Goal: Check status: Check status

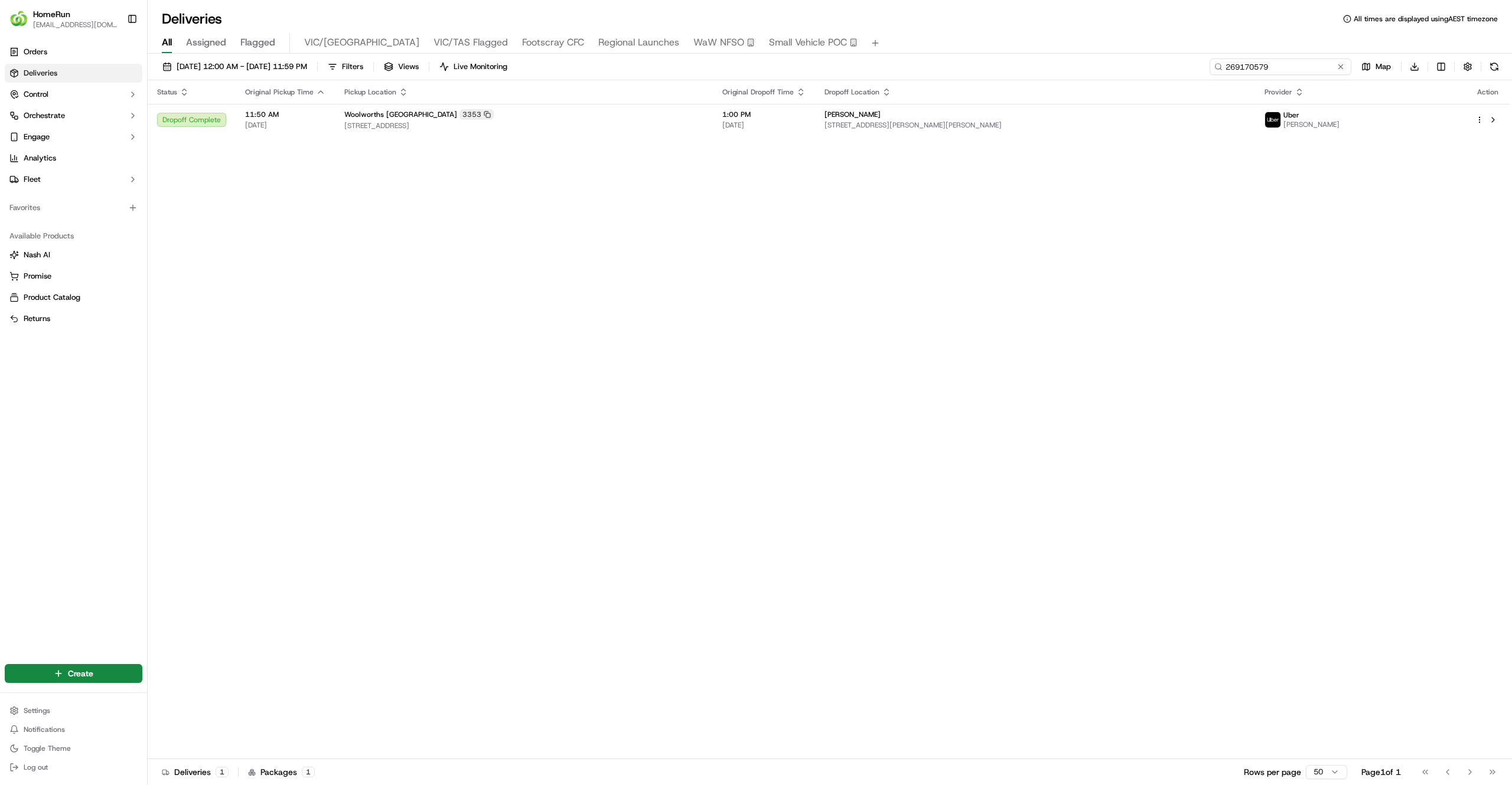
click at [1293, 68] on input "269170579" at bounding box center [1280, 66] width 142 height 17
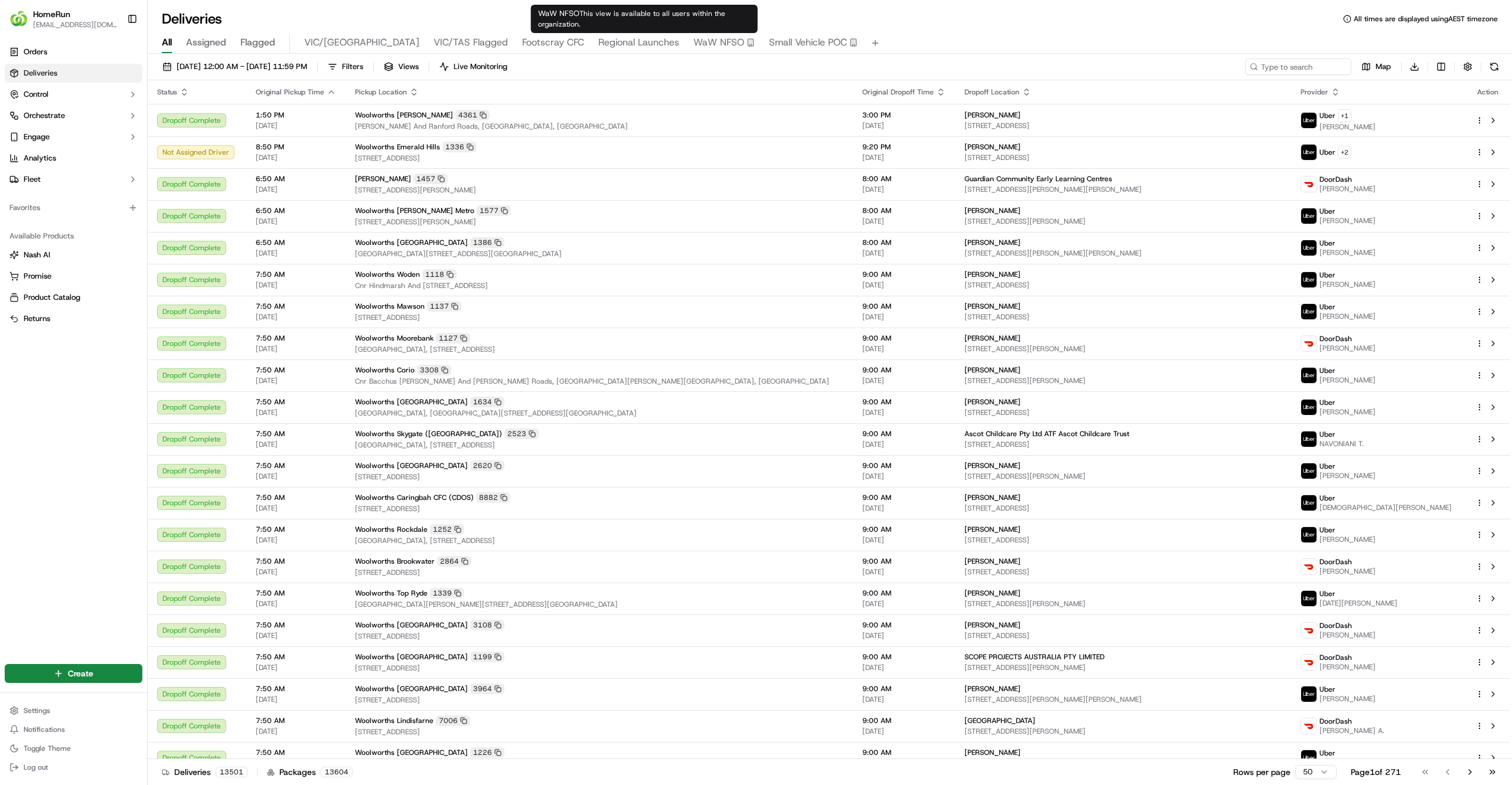
click at [598, 46] on span "Regional Launches" at bounding box center [638, 42] width 81 height 14
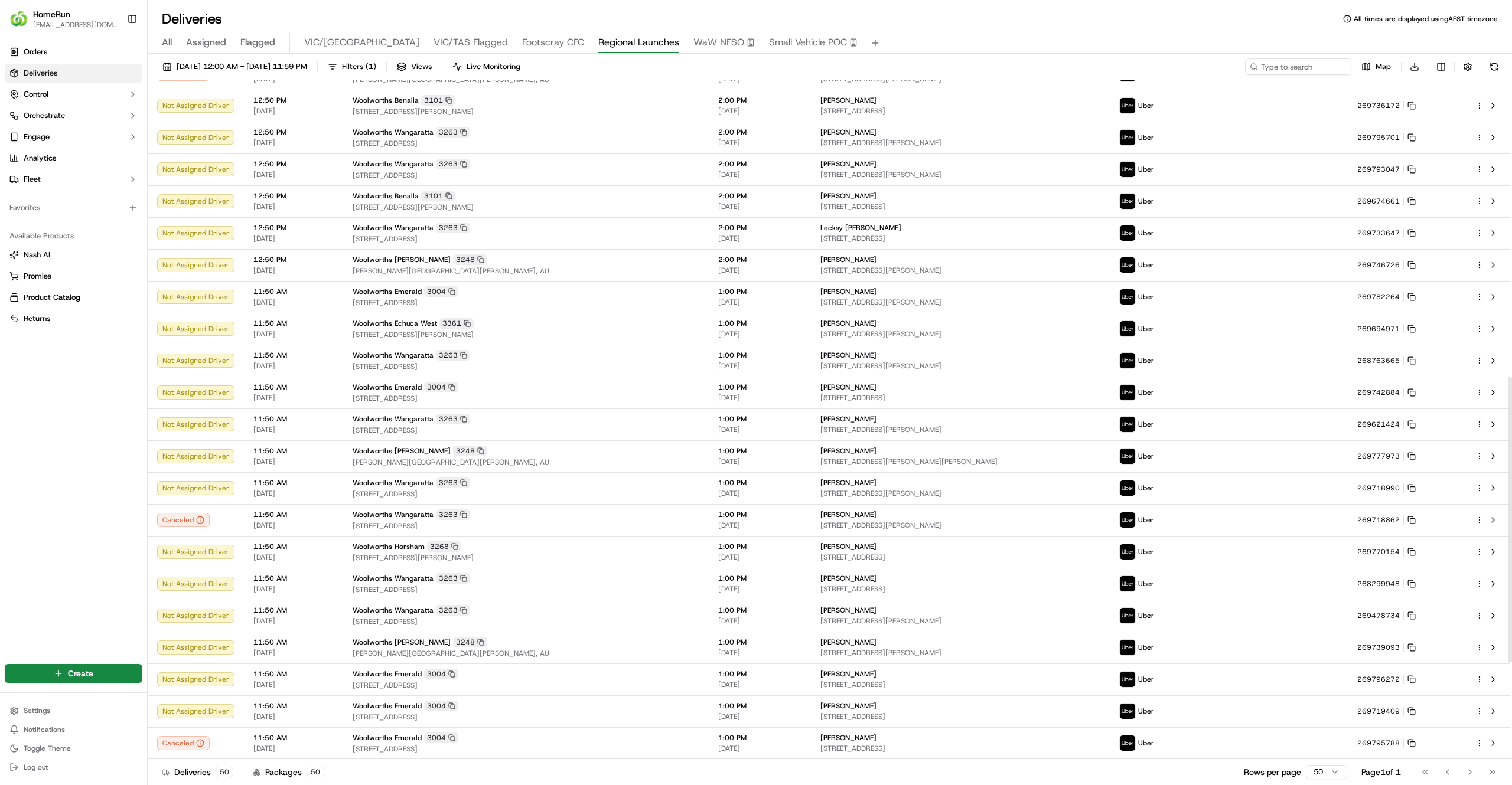
scroll to position [706, 0]
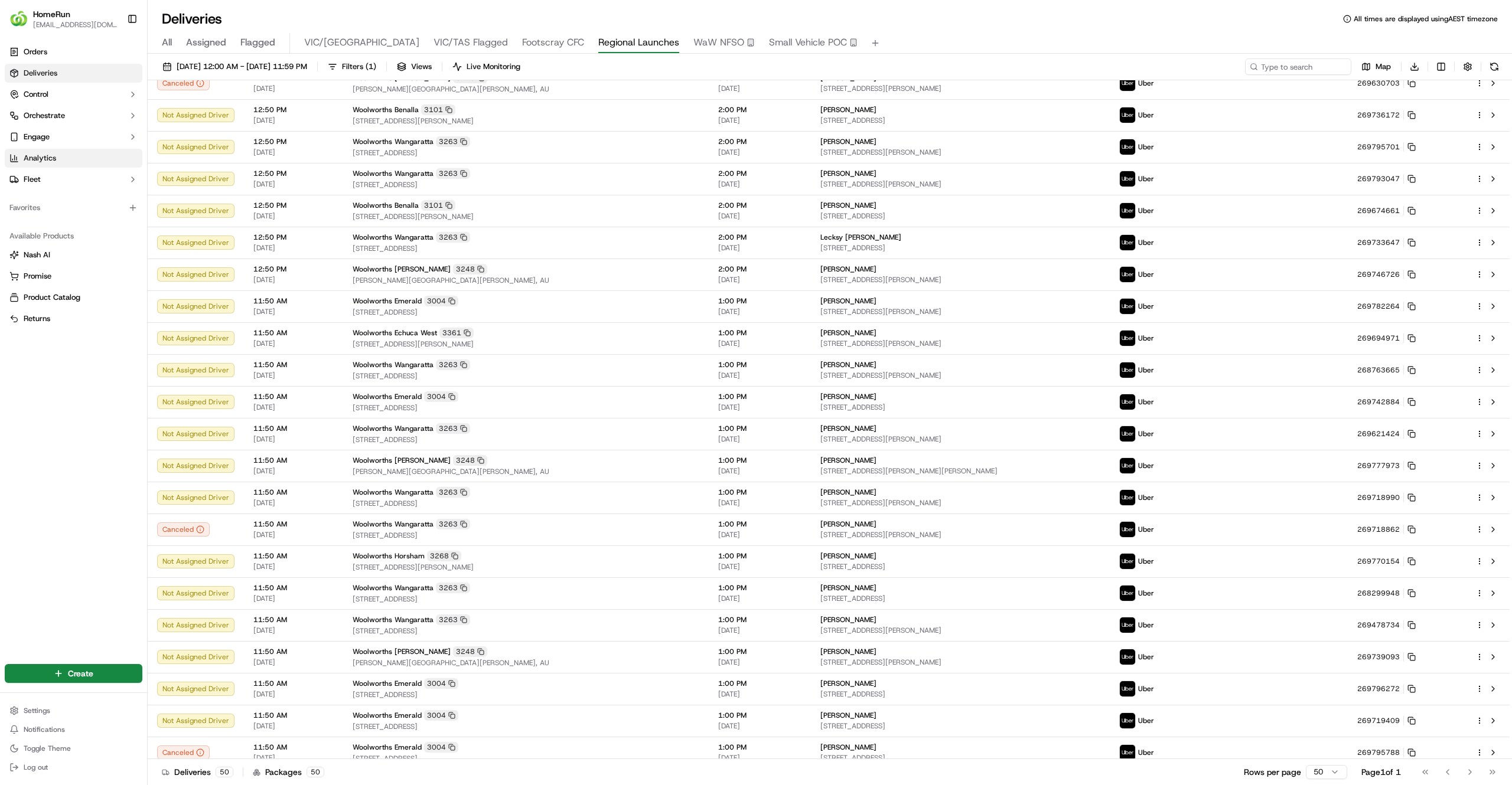
click at [58, 165] on link "Analytics" at bounding box center [73, 158] width 137 height 19
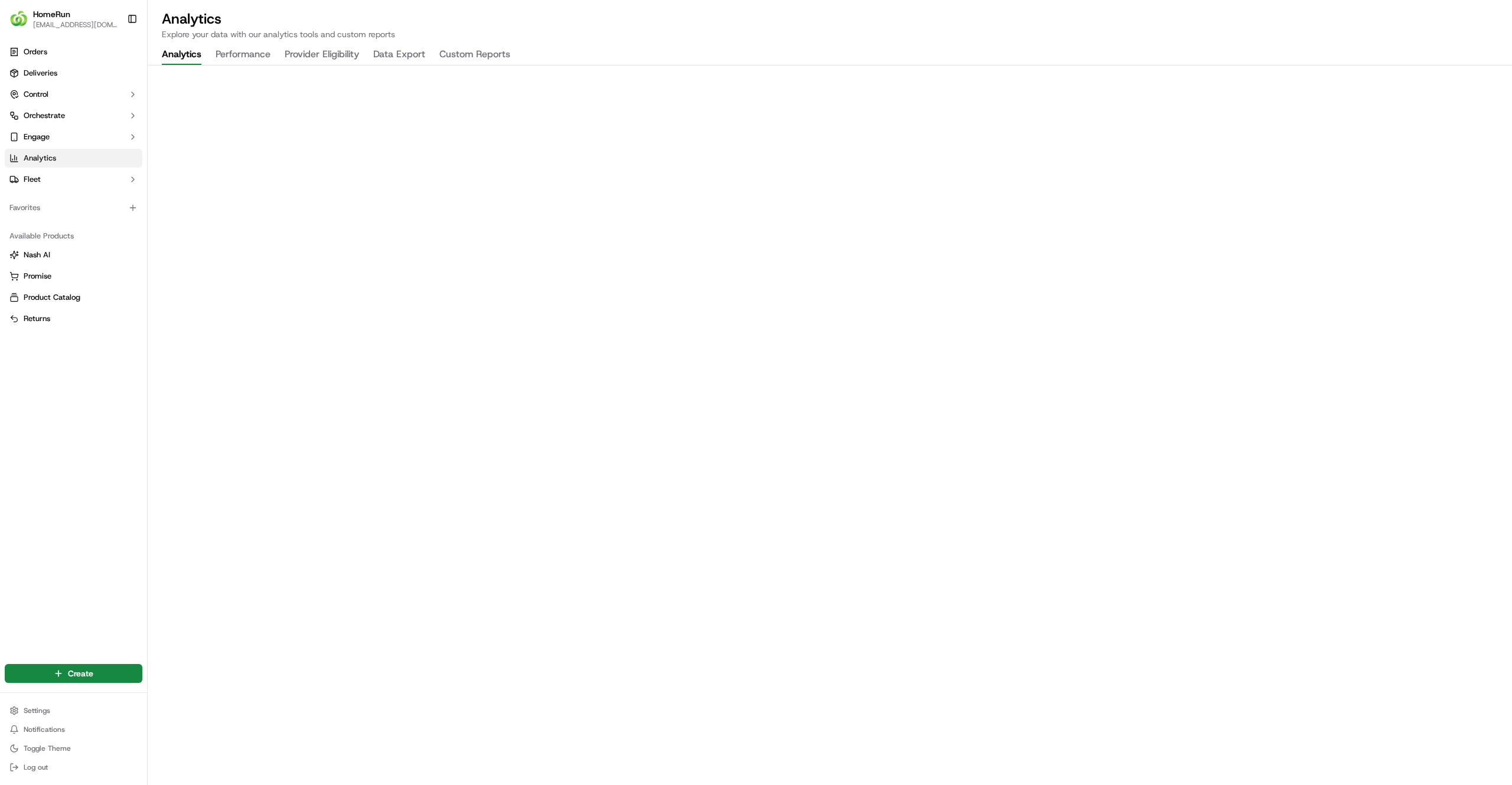
click at [298, 55] on button "Provider Eligibility" at bounding box center [321, 55] width 74 height 20
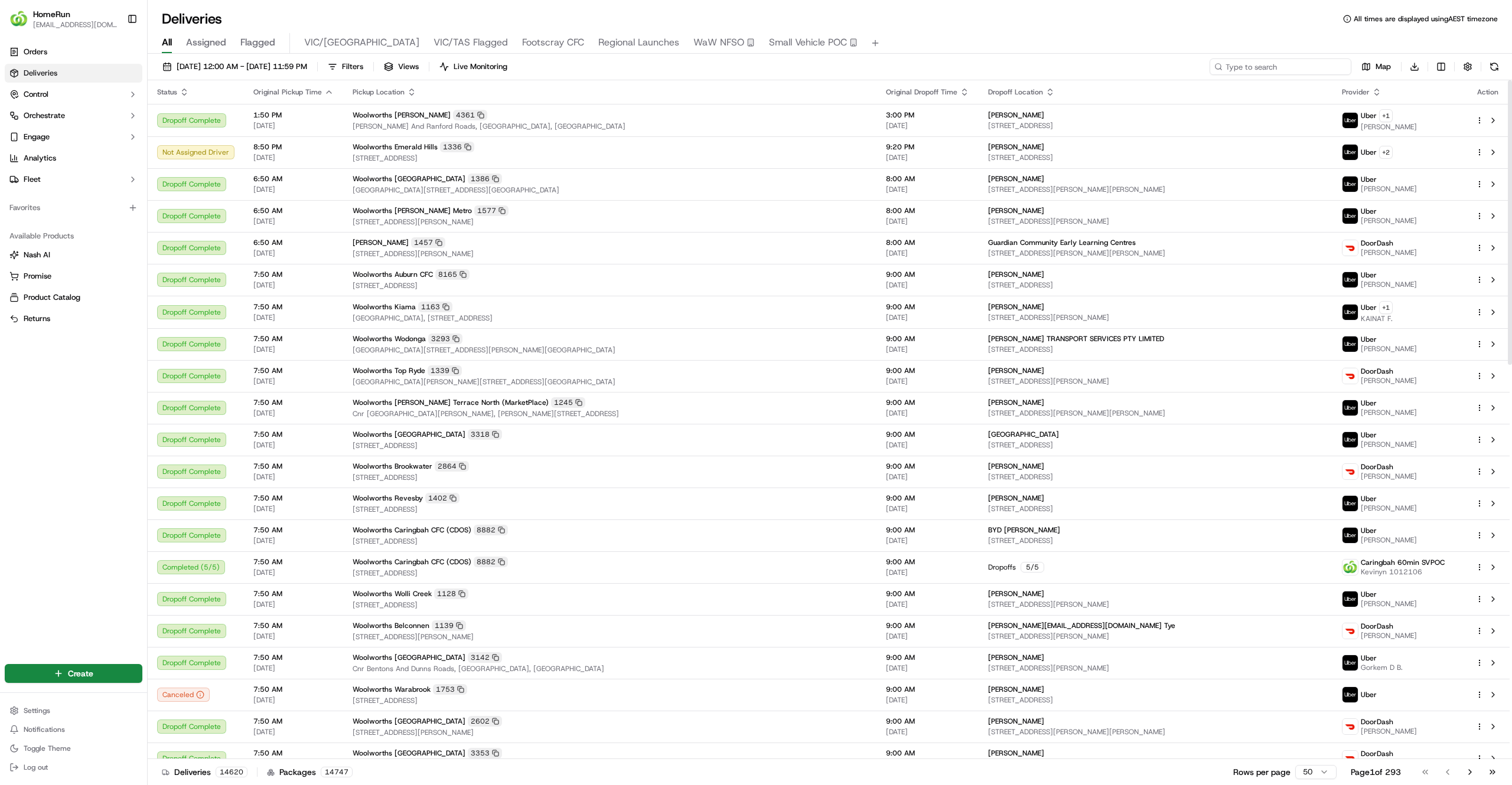
click at [1306, 58] on input at bounding box center [1280, 66] width 142 height 17
paste input "268803487"
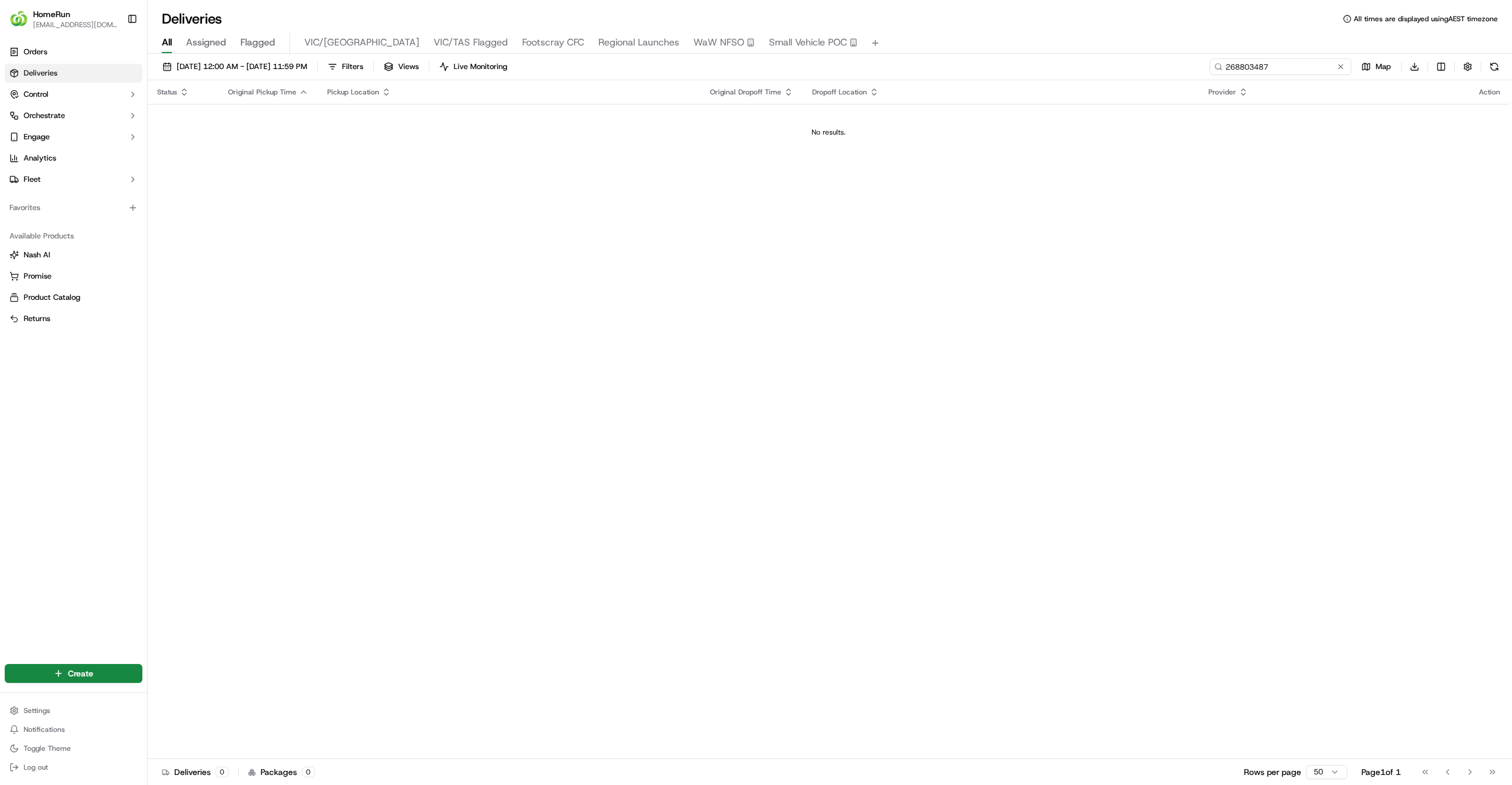
type input "268803487"
click at [307, 64] on span "17/09/2025 12:00 AM - 17/09/2025 11:59 PM" at bounding box center [242, 66] width 131 height 11
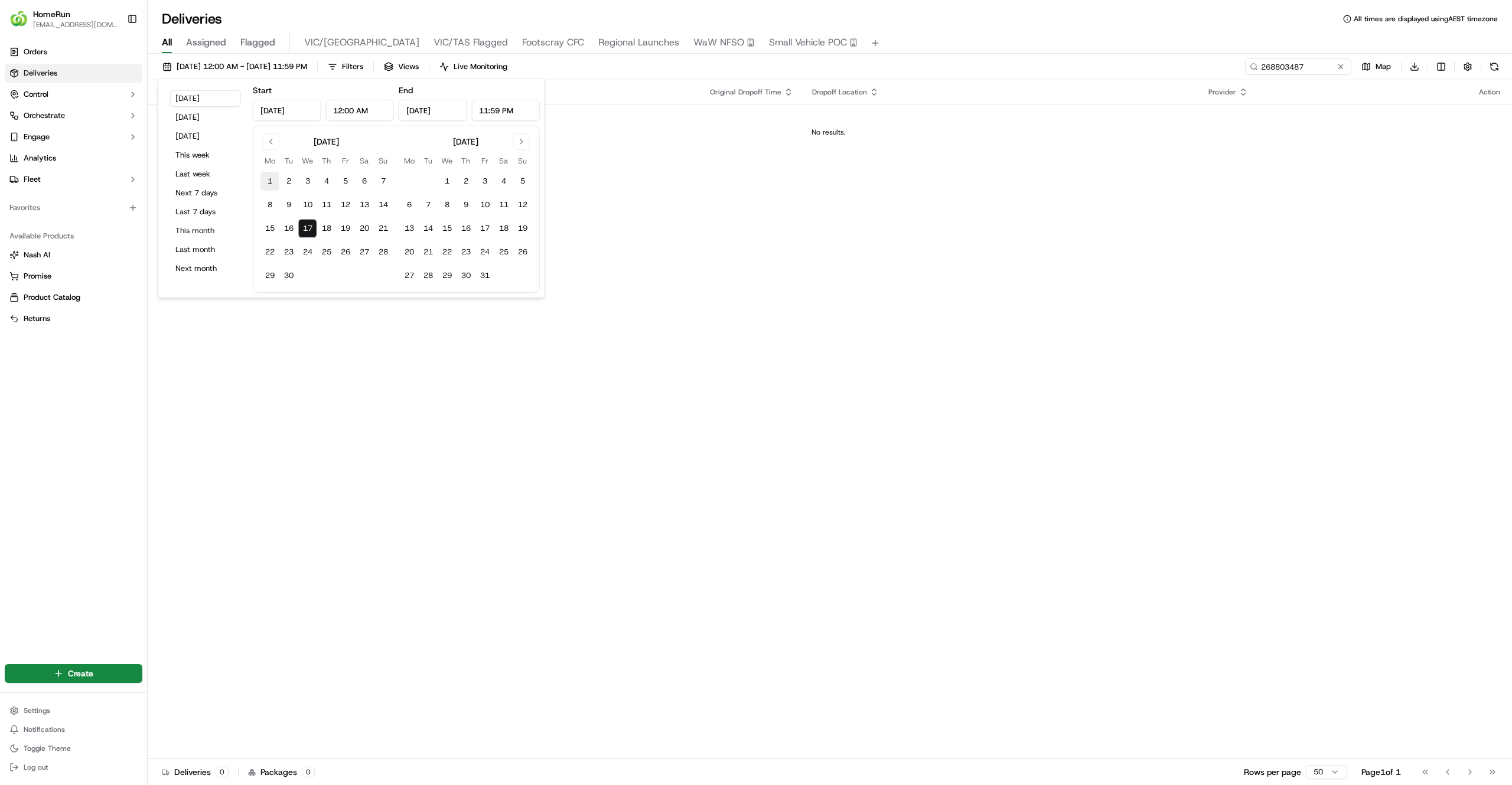
click at [272, 177] on button "1" at bounding box center [270, 181] width 19 height 19
type input "Sep 1, 2025"
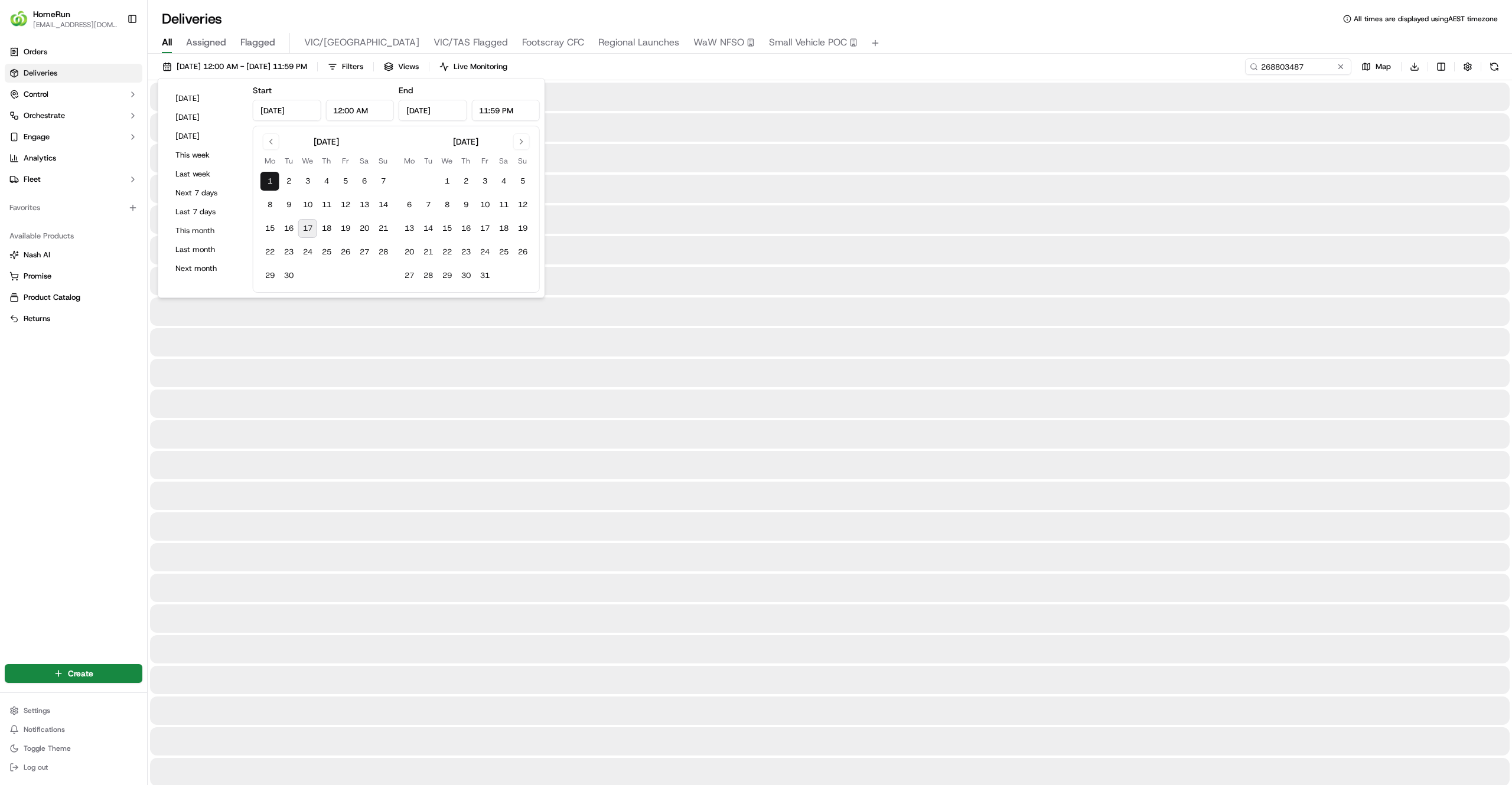
click at [305, 234] on button "17" at bounding box center [308, 229] width 19 height 19
type input "Sep 17, 2025"
click at [1324, 73] on input "268803487" at bounding box center [1280, 66] width 142 height 17
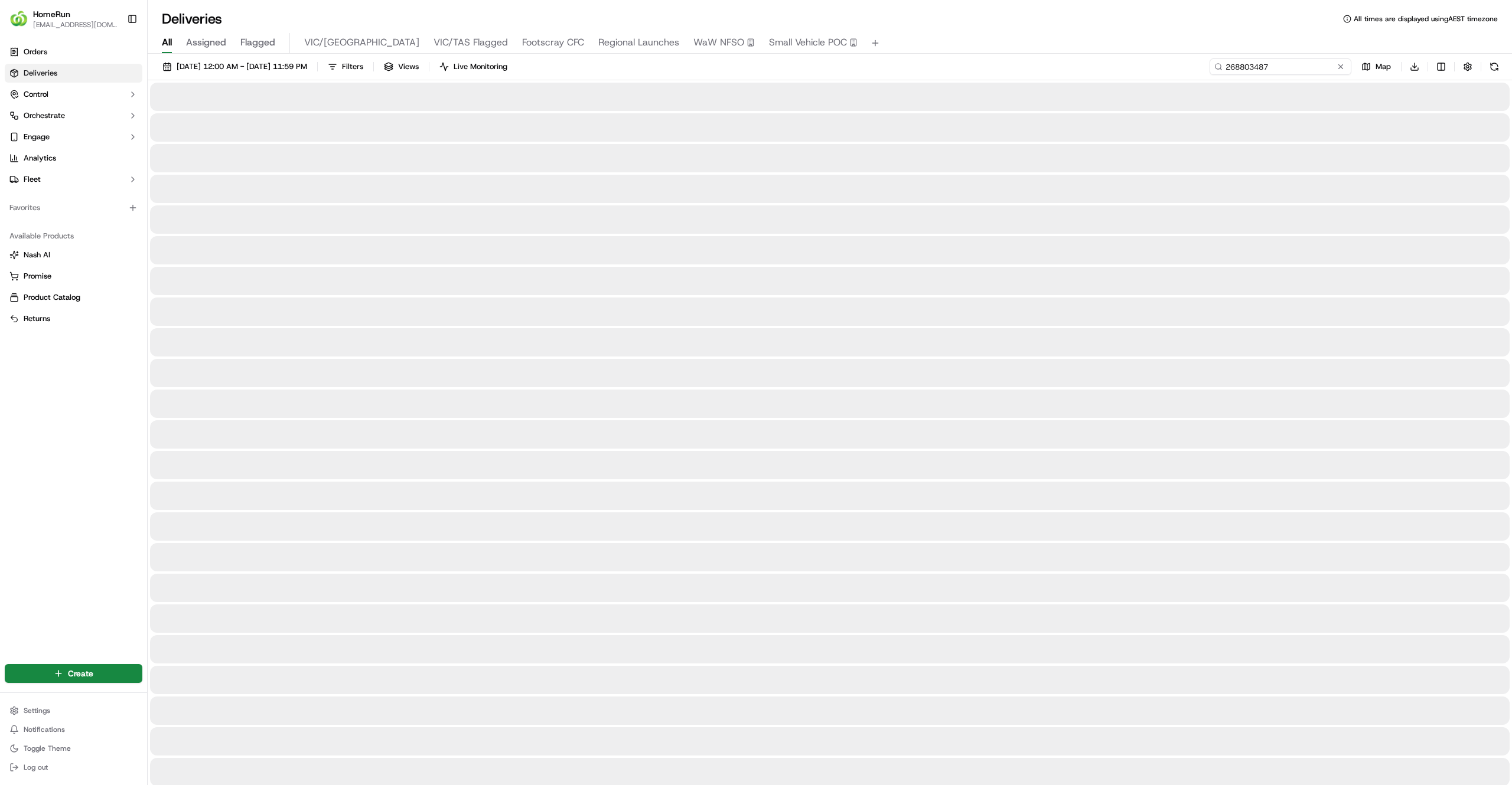
drag, startPoint x: 1224, startPoint y: 68, endPoint x: 1110, endPoint y: 101, distance: 118.7
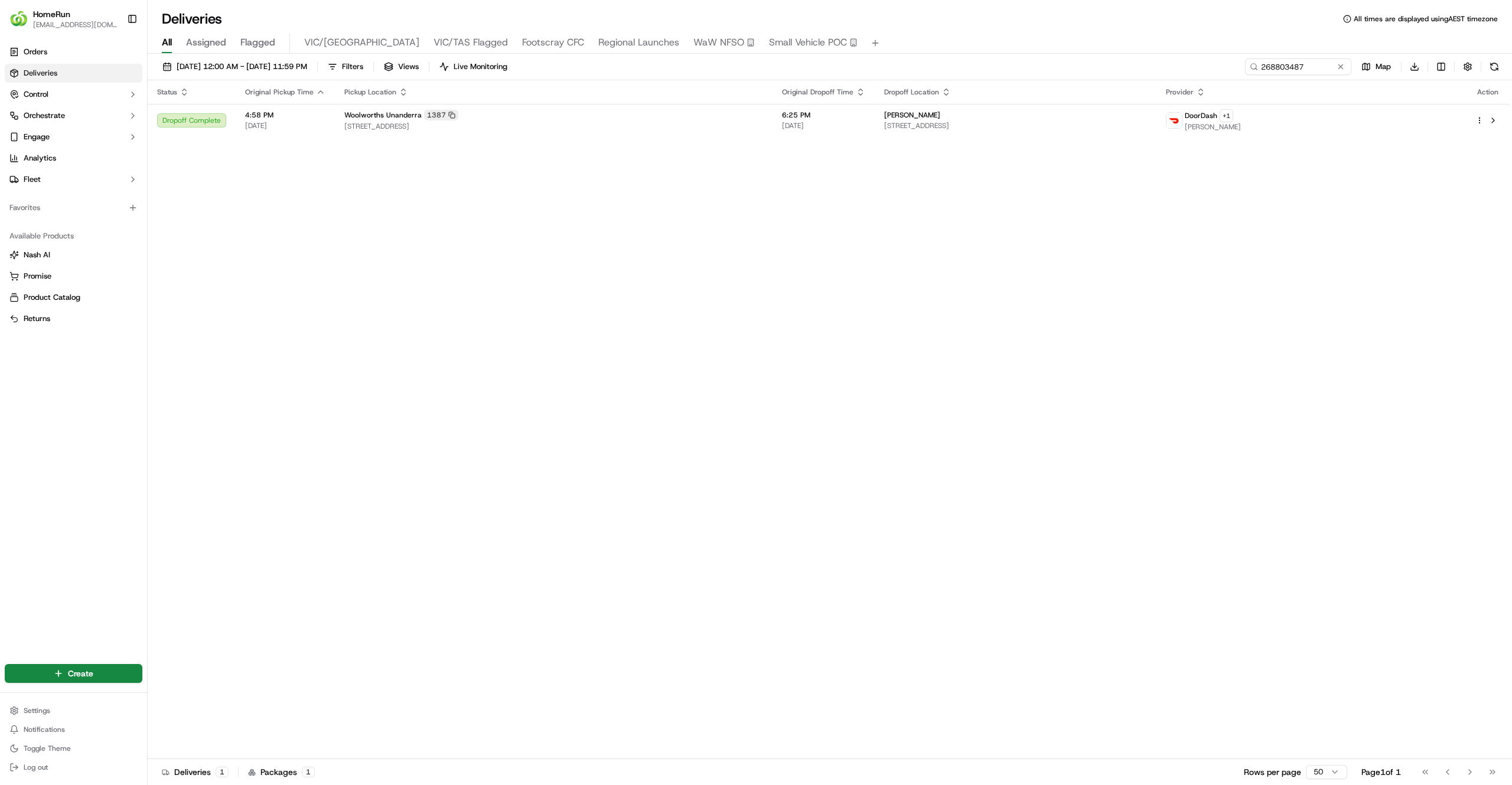
click at [1012, 142] on div "Status Original Pickup Time Pickup Location Original Dropoff Time Dropoff Locat…" at bounding box center [828, 420] width 1362 height 679
click at [1014, 127] on span "108 Tamarind Dr, Cordeaux Heights, NSW 2526, AU" at bounding box center [1015, 125] width 262 height 9
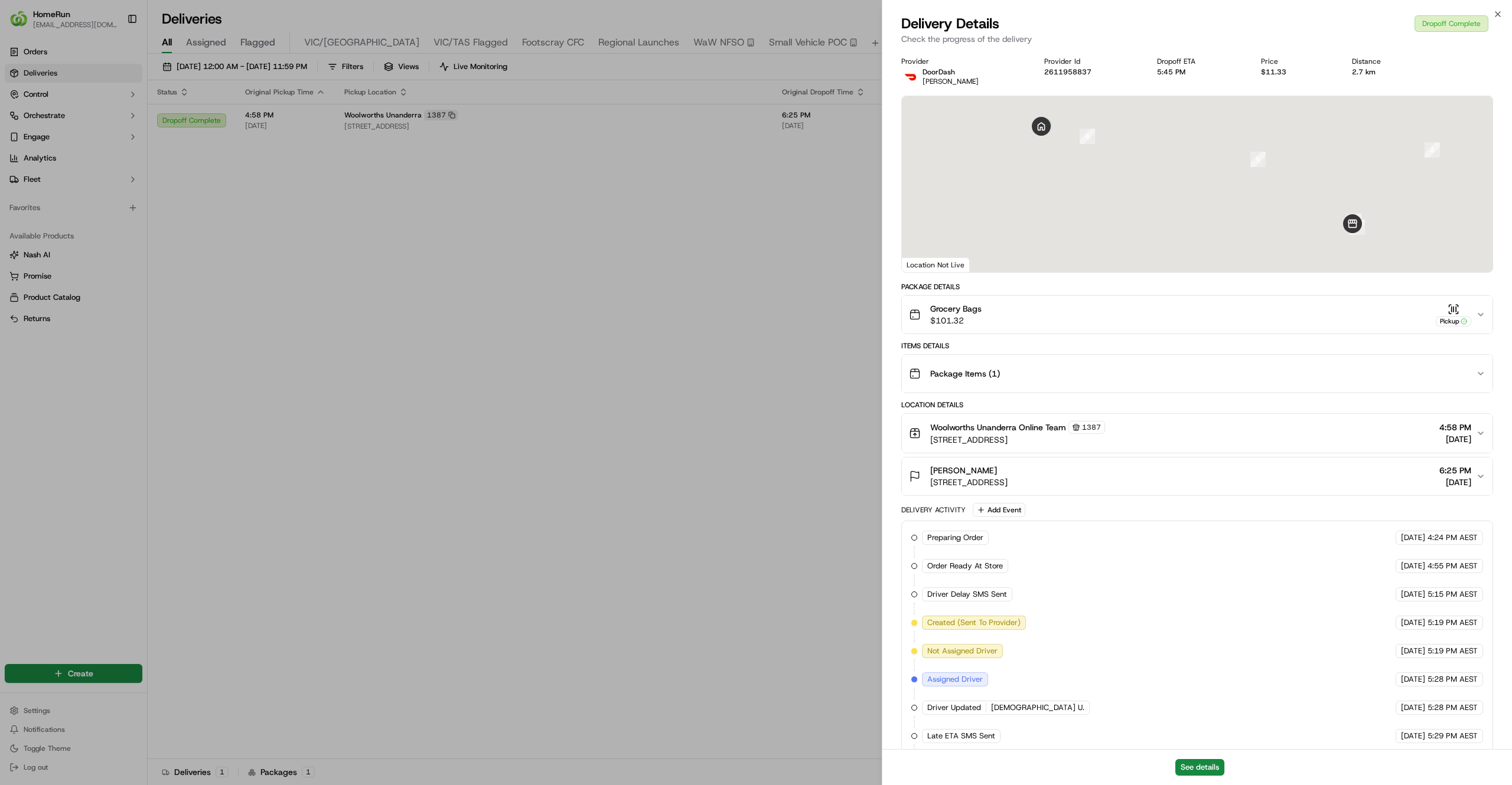
click at [1195, 781] on div "See details" at bounding box center [1197, 767] width 630 height 36
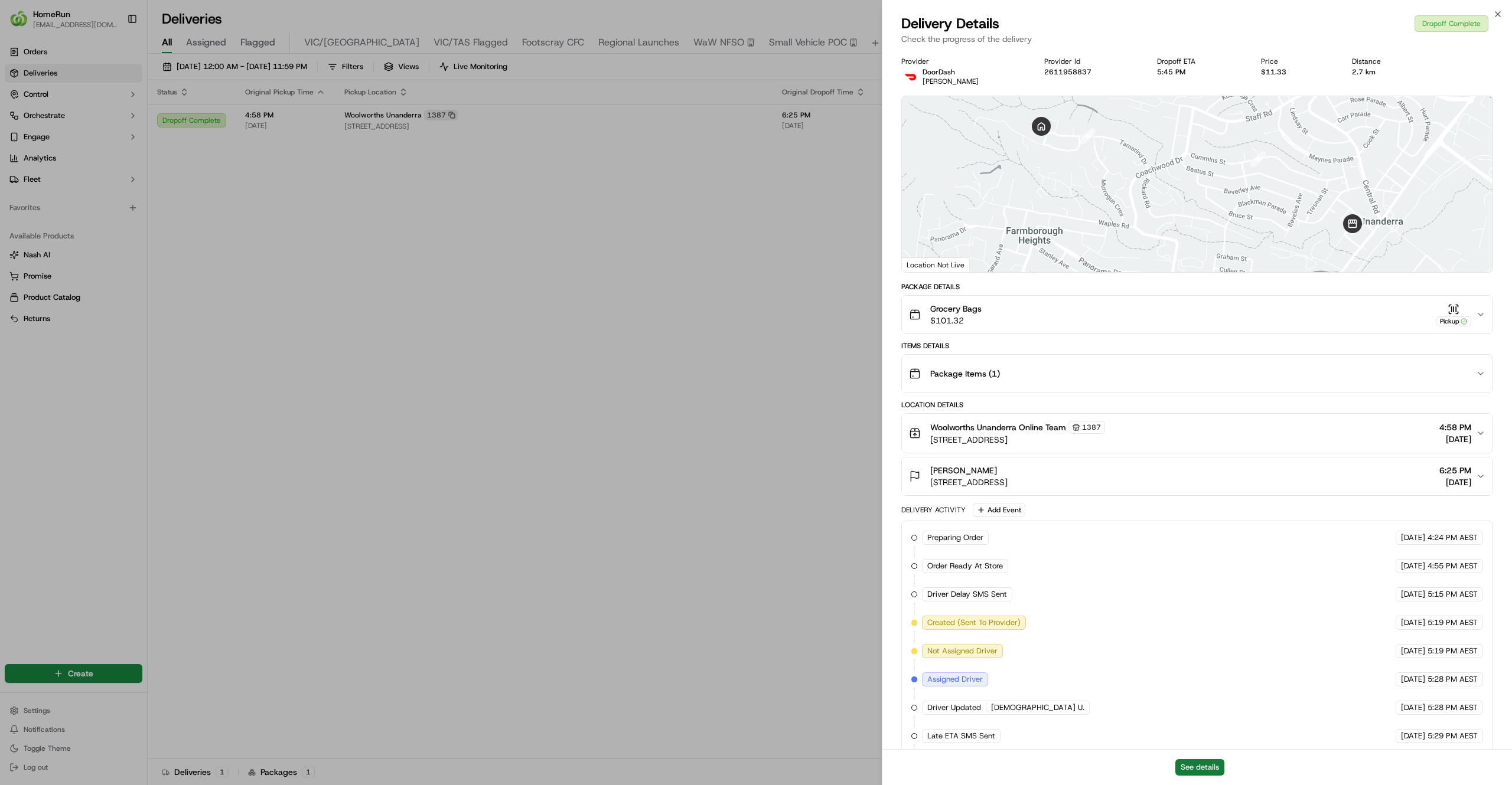
click at [1196, 771] on button "See details" at bounding box center [1199, 767] width 49 height 17
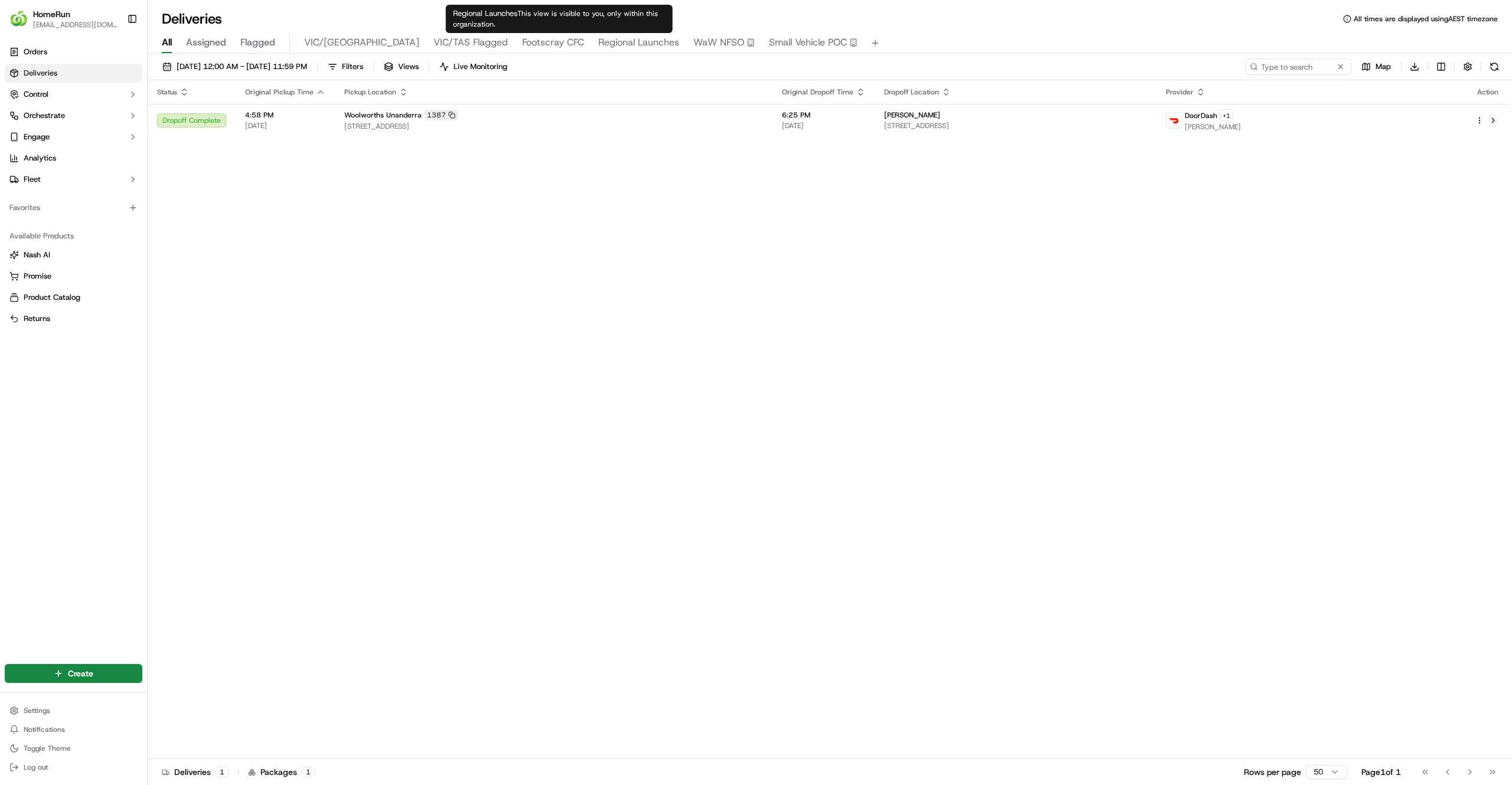
click at [598, 44] on span "Regional Launches" at bounding box center [638, 42] width 81 height 14
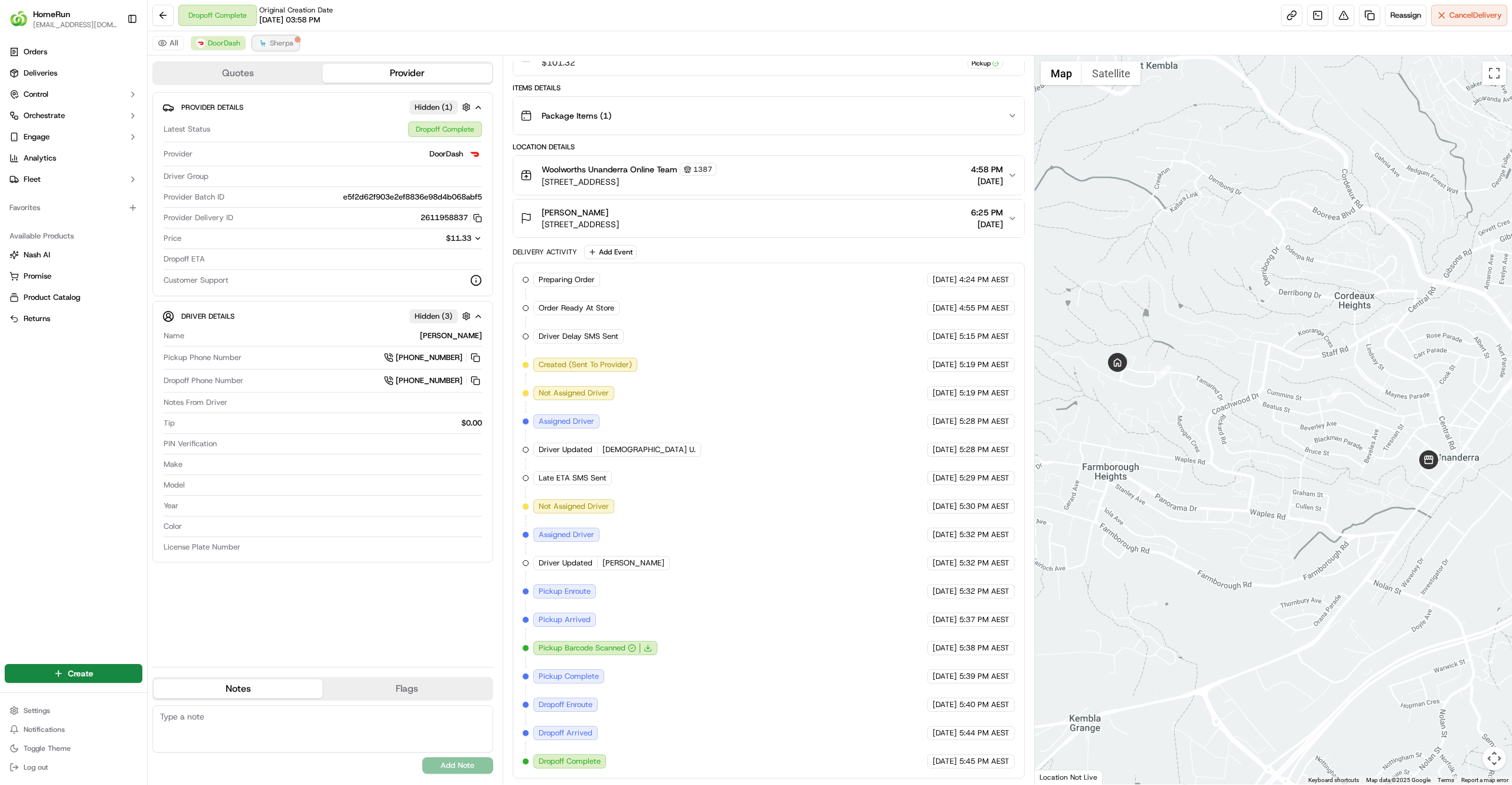
click at [291, 42] on span "Sherpa" at bounding box center [281, 42] width 24 height 9
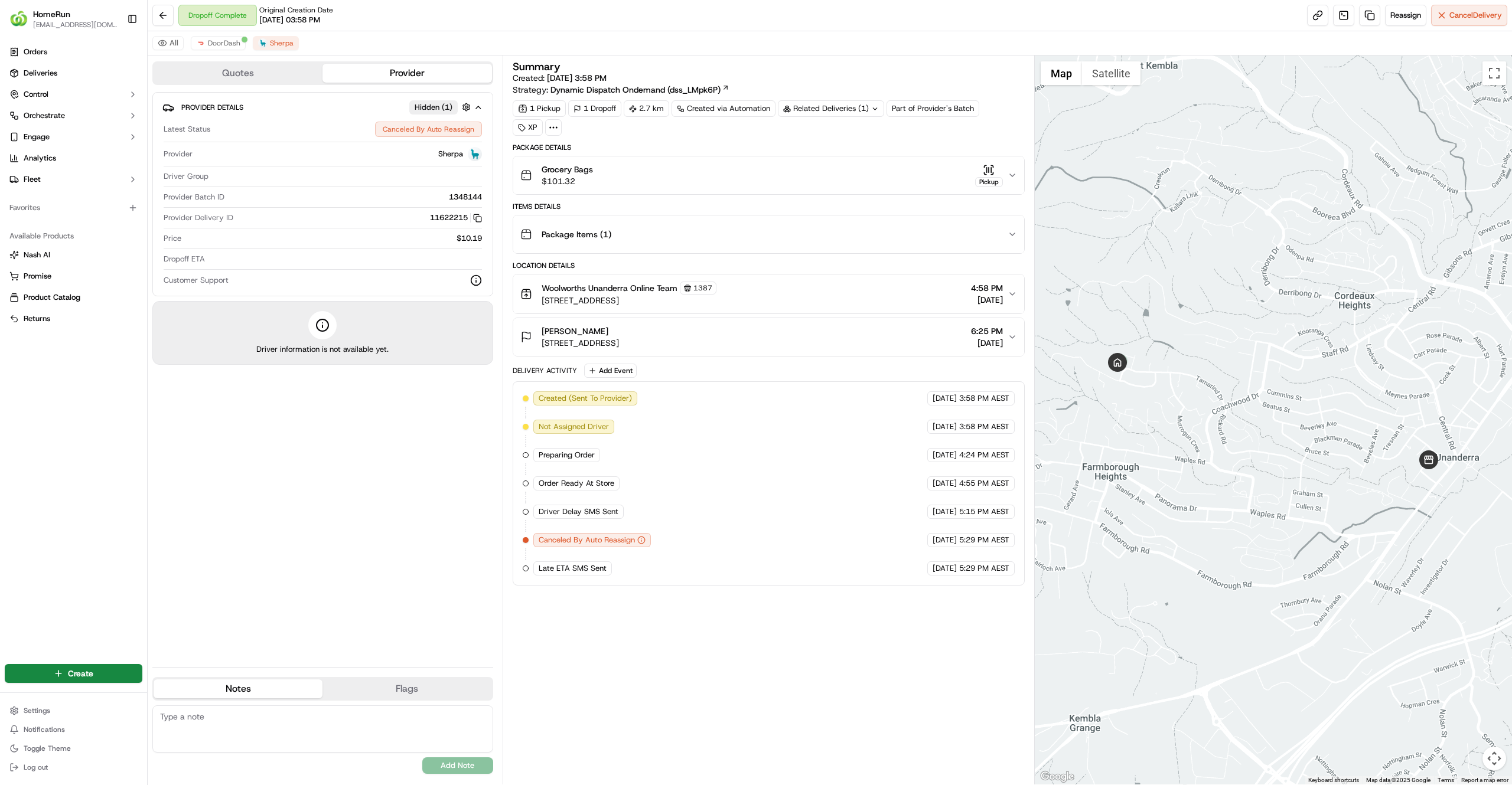
click at [669, 661] on div "Summary Created: 10/09/2025 3:58 PM Strategy: Dynamic Dispatch Ondemand (dss_LM…" at bounding box center [769, 420] width 512 height 717
drag, startPoint x: 535, startPoint y: 426, endPoint x: 999, endPoint y: 460, distance: 465.2
click at [999, 460] on div "Created (Sent To Provider) Sherpa 10/09/2025 3:58 PM AEST Not Assigned Driver S…" at bounding box center [769, 484] width 492 height 184
click at [764, 670] on div "Summary Created: 10/09/2025 3:58 PM Strategy: Dynamic Dispatch Ondemand (dss_LM…" at bounding box center [769, 420] width 512 height 717
